Goal: Task Accomplishment & Management: Use online tool/utility

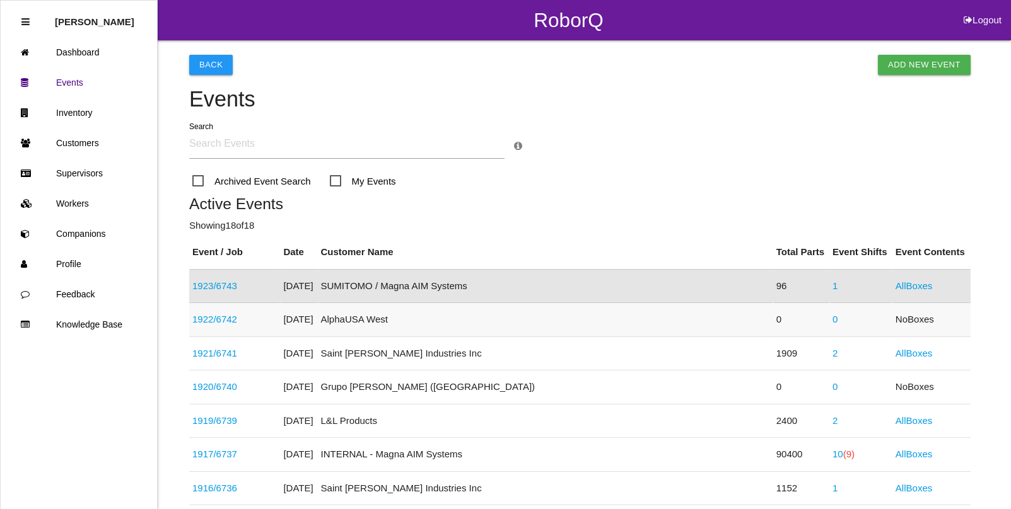
scroll to position [110, 0]
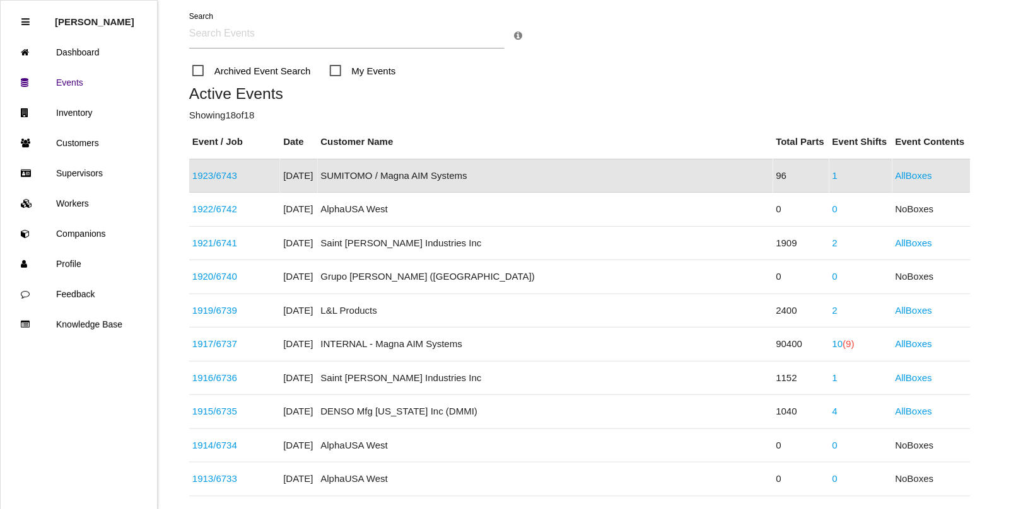
click at [231, 180] on link "1923 / 6743" at bounding box center [214, 175] width 45 height 11
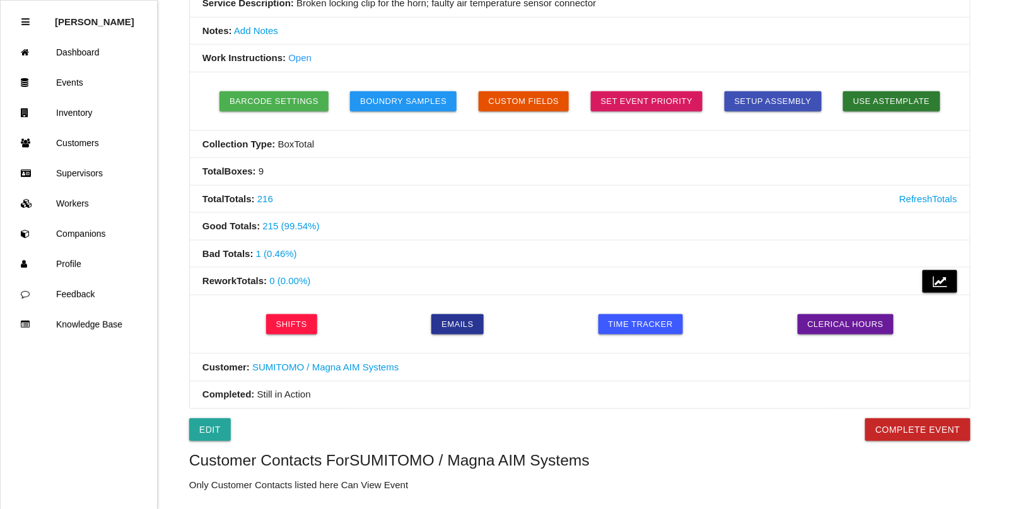
scroll to position [315, 0]
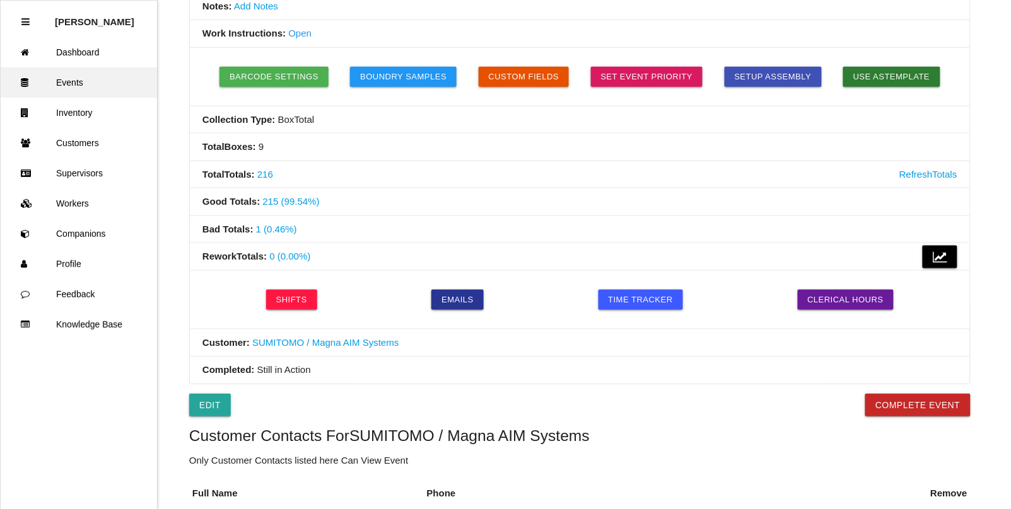
click at [64, 81] on link "Events" at bounding box center [79, 82] width 156 height 30
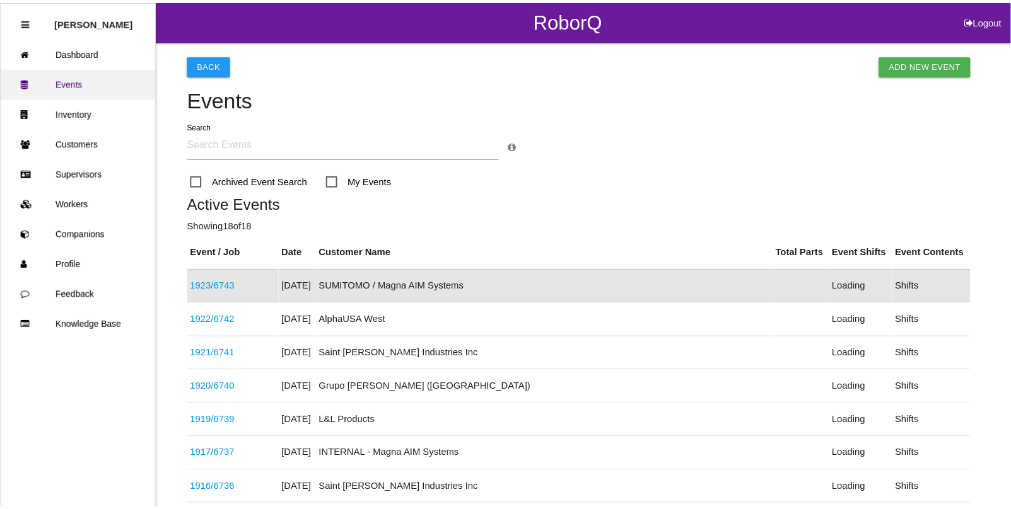
scroll to position [32, 0]
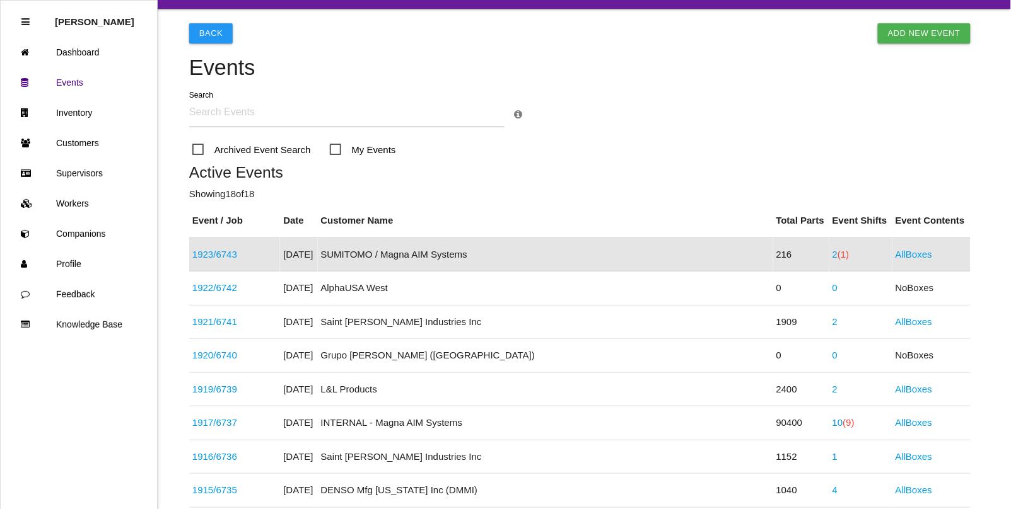
click at [233, 256] on link "1923 / 6743" at bounding box center [214, 254] width 45 height 11
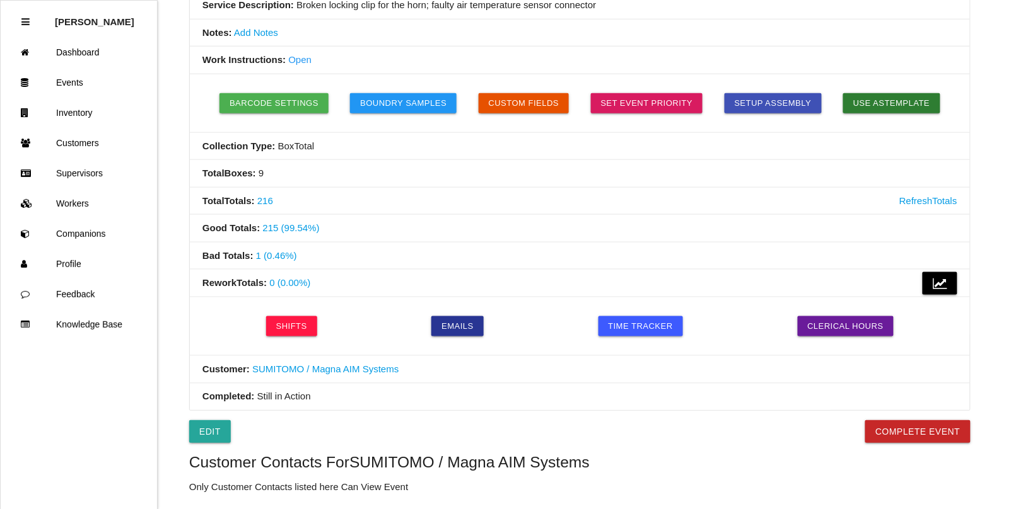
scroll to position [315, 0]
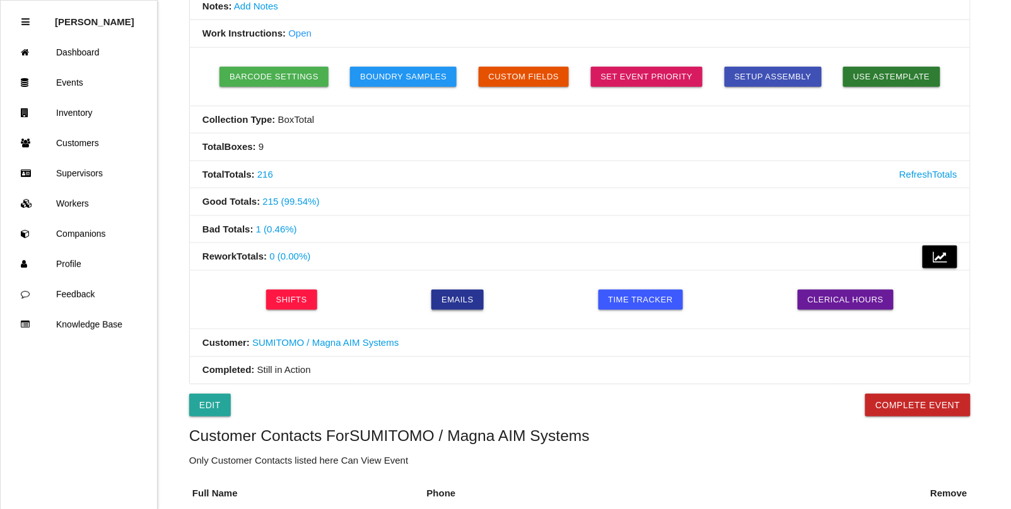
click at [451, 304] on link "Emails" at bounding box center [457, 300] width 52 height 20
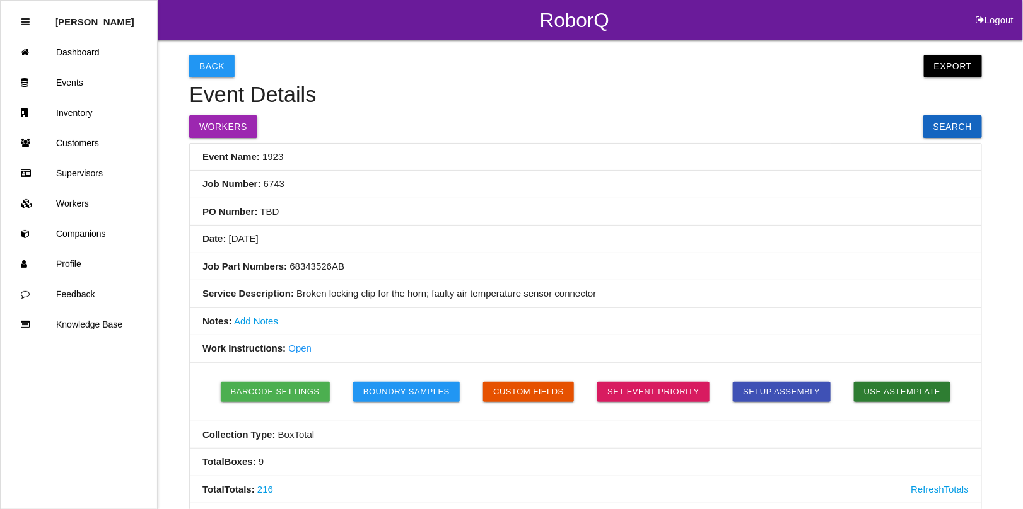
select select "ShiftAll"
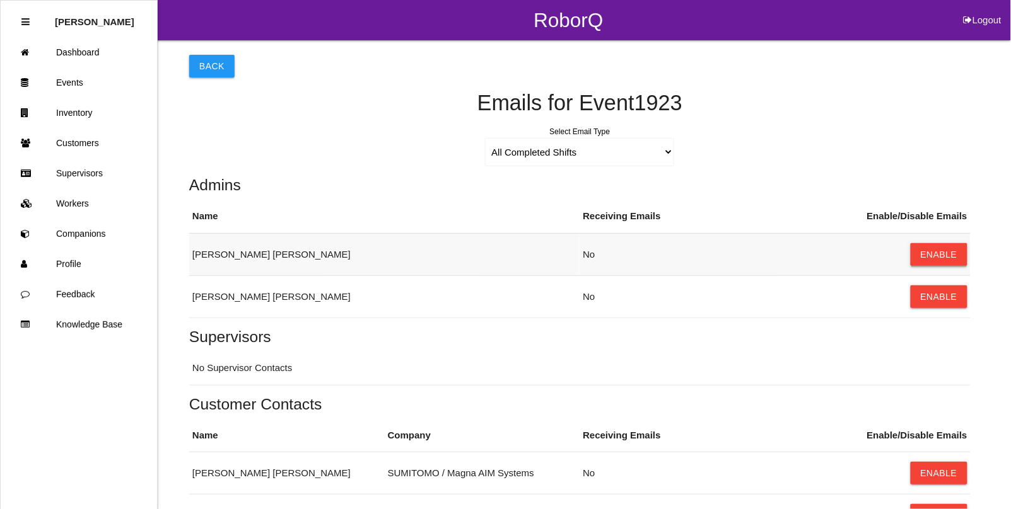
click at [937, 251] on button "Enable" at bounding box center [938, 254] width 57 height 23
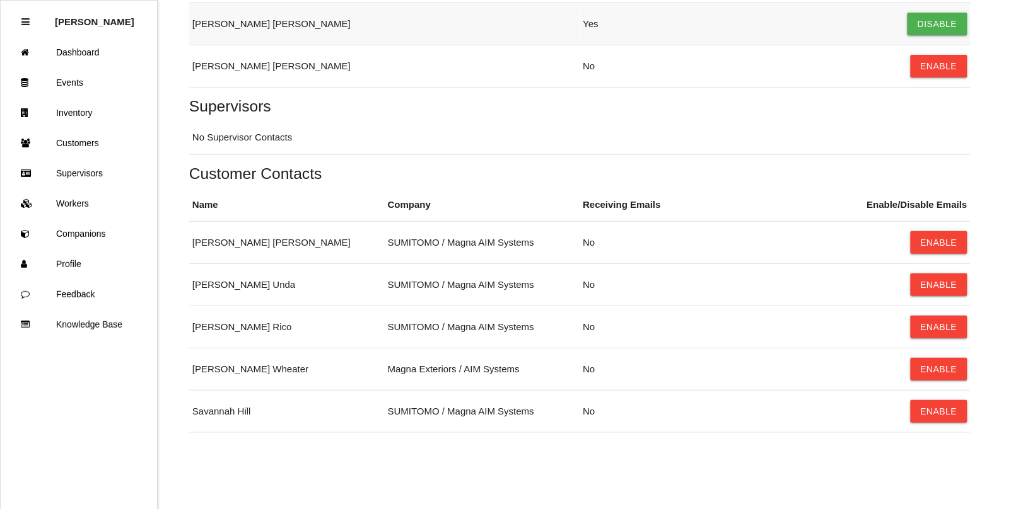
scroll to position [233, 0]
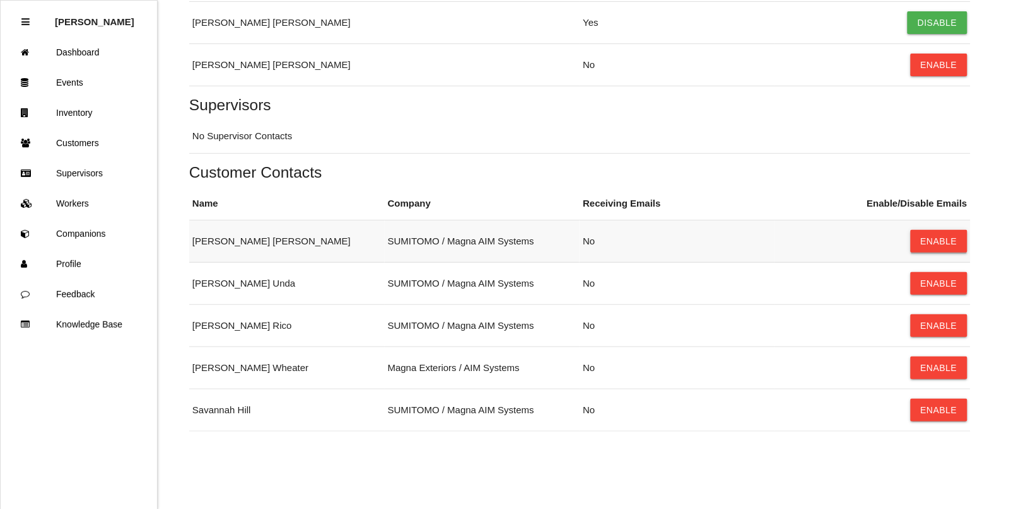
click at [944, 241] on button "Enable" at bounding box center [938, 241] width 57 height 23
click at [942, 288] on button "Enable" at bounding box center [938, 283] width 57 height 23
click at [942, 329] on button "Enable" at bounding box center [938, 326] width 57 height 23
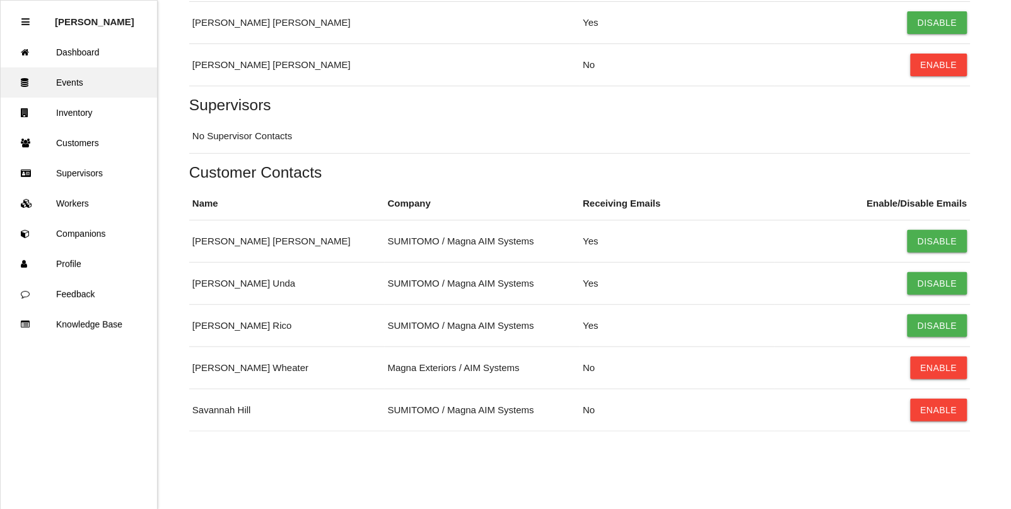
click at [69, 79] on link "Events" at bounding box center [79, 82] width 156 height 30
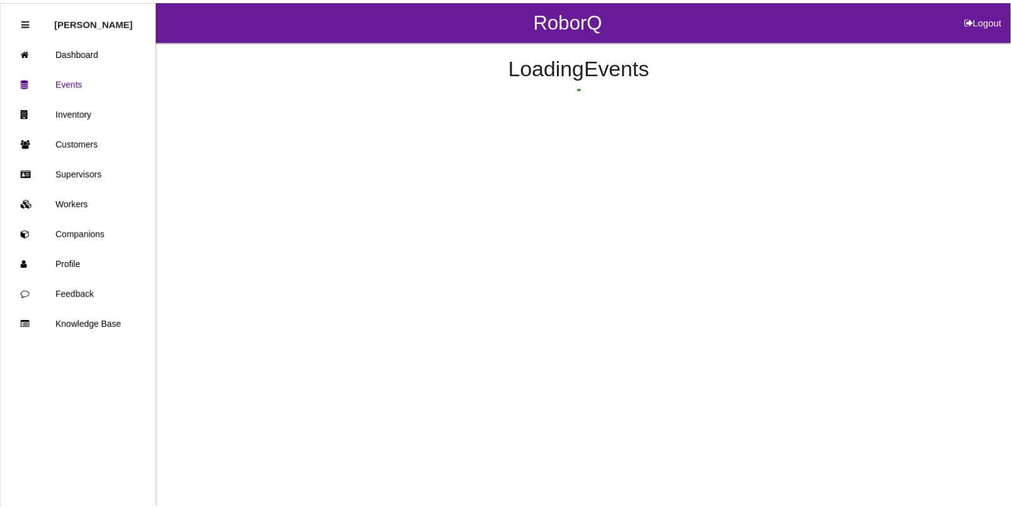
scroll to position [32, 0]
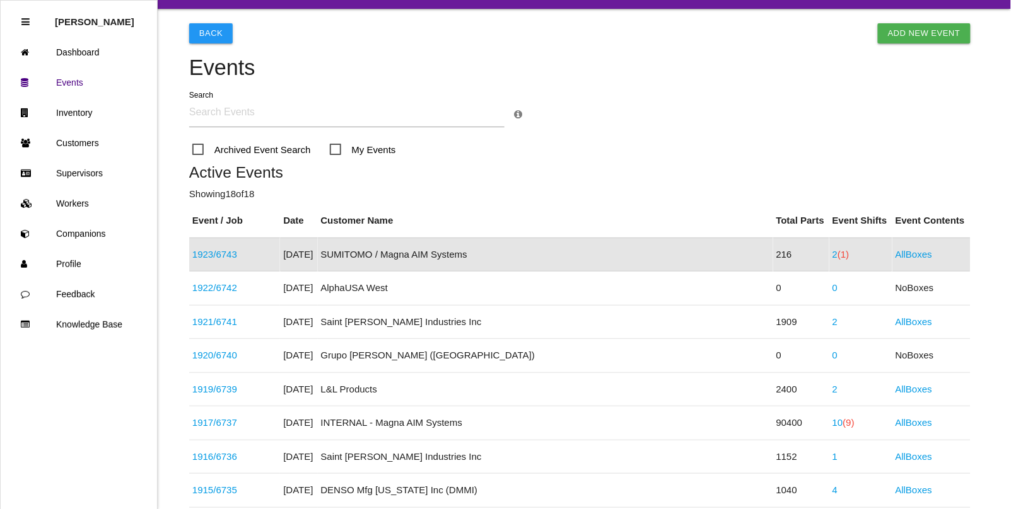
click at [837, 257] on span "(1)" at bounding box center [842, 254] width 11 height 11
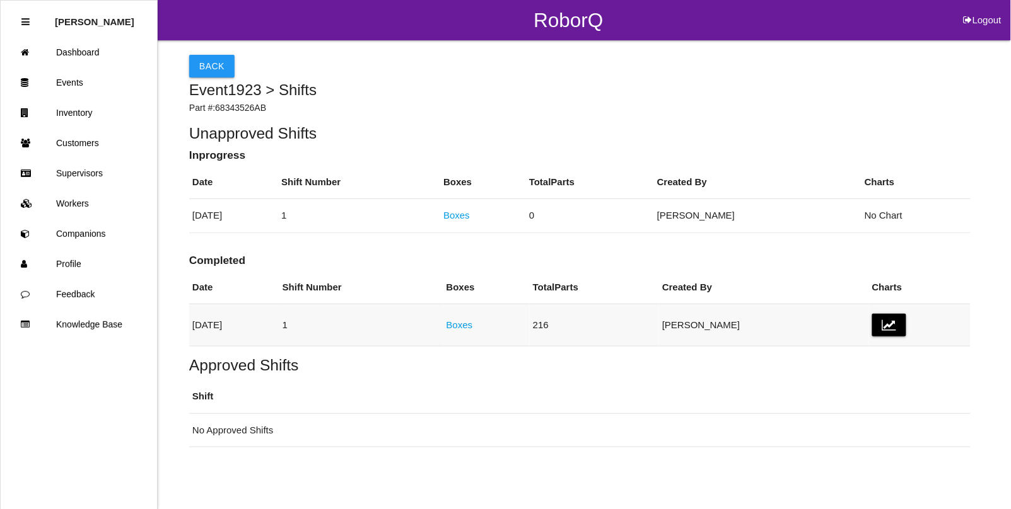
click at [473, 326] on link "Boxes" at bounding box center [459, 325] width 26 height 11
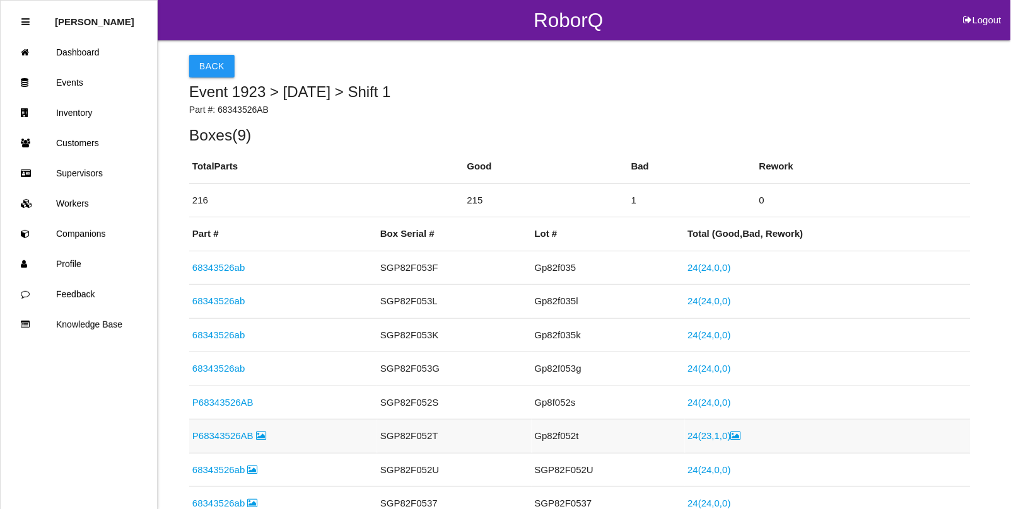
click at [731, 438] on icon at bounding box center [736, 435] width 10 height 9
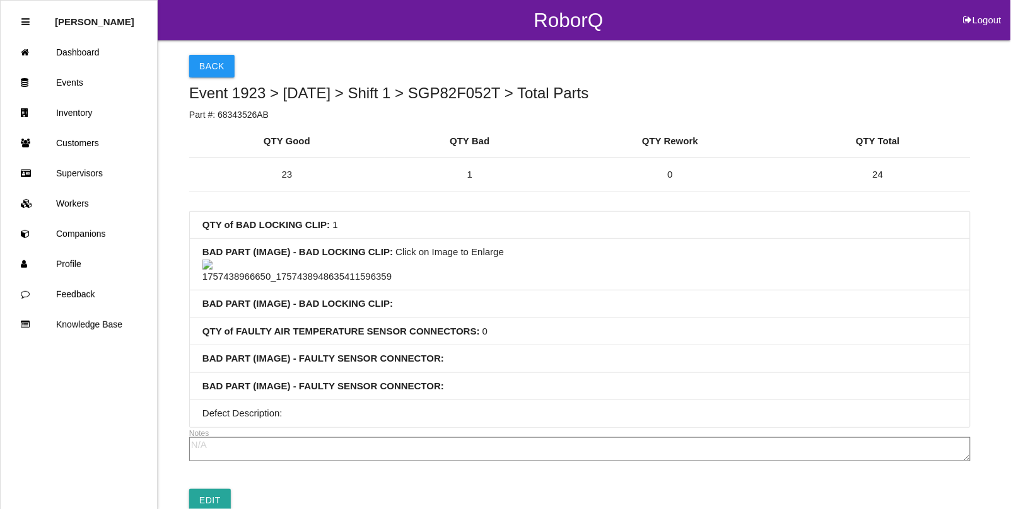
click at [274, 284] on img at bounding box center [296, 272] width 189 height 25
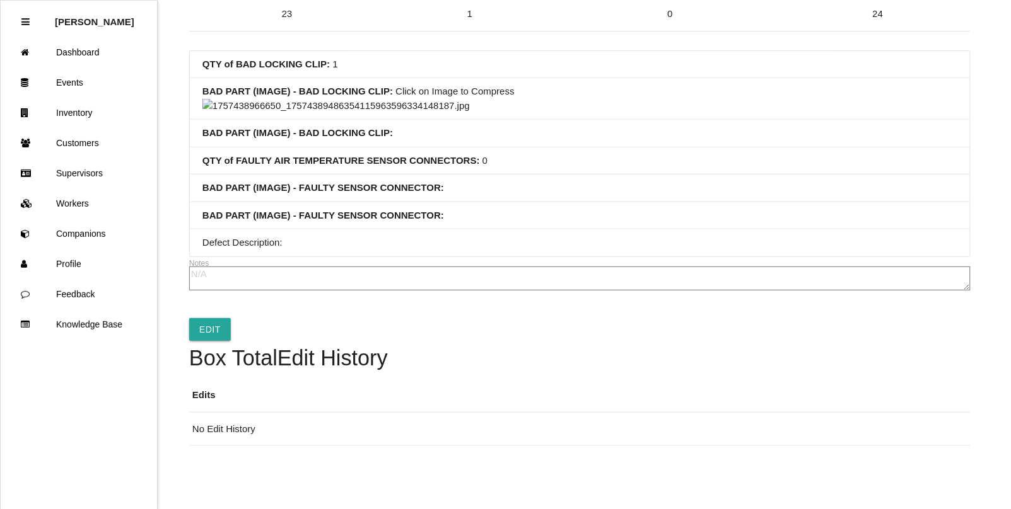
scroll to position [552, 0]
click at [446, 113] on img at bounding box center [335, 106] width 267 height 14
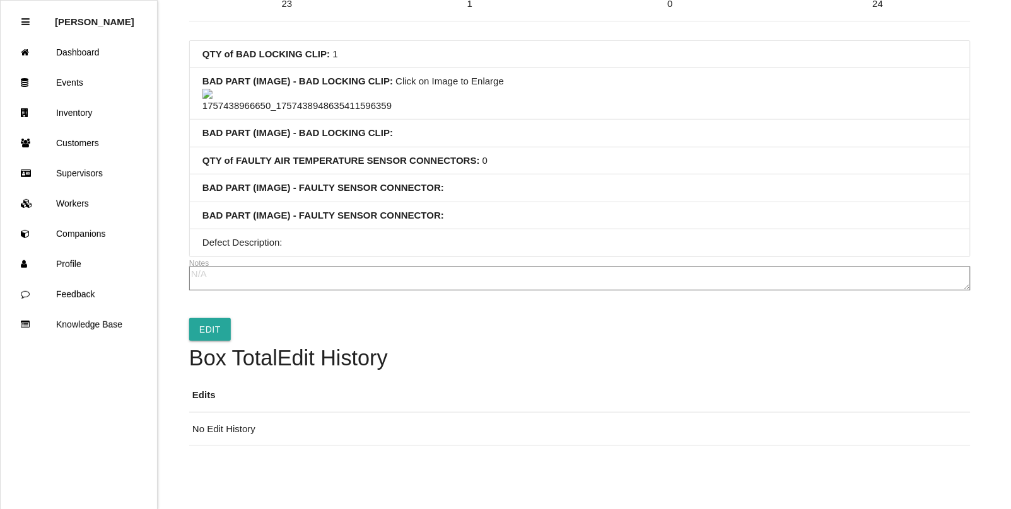
click at [292, 89] on img at bounding box center [296, 101] width 189 height 25
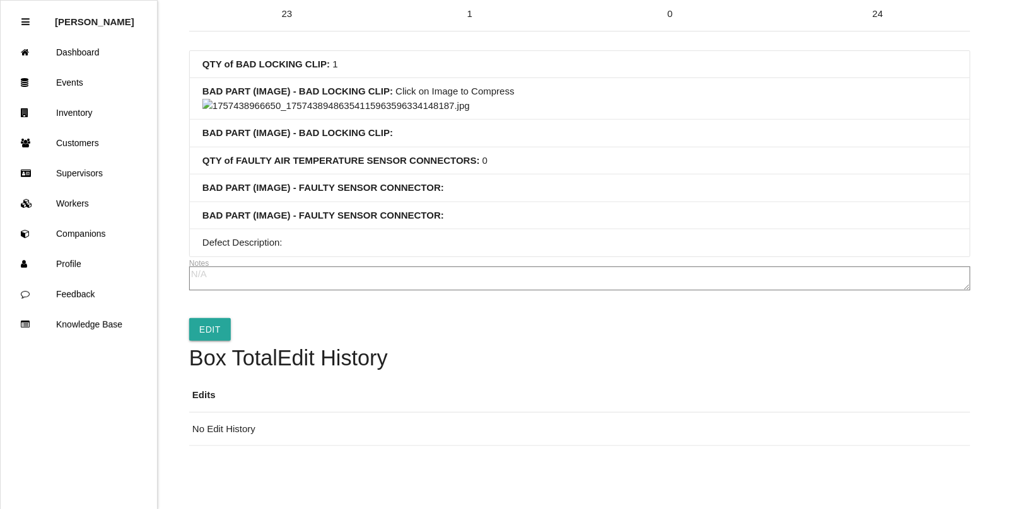
scroll to position [560, 0]
click at [470, 113] on img at bounding box center [335, 106] width 267 height 14
